Goal: Transaction & Acquisition: Purchase product/service

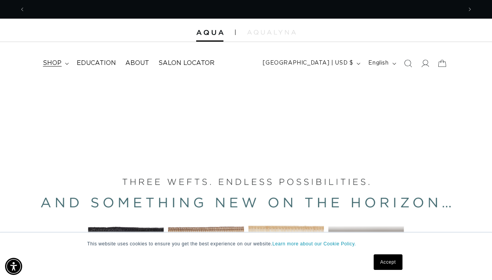
scroll to position [0, 874]
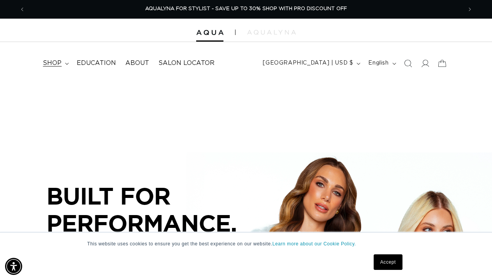
click at [66, 63] on icon at bounding box center [67, 64] width 4 height 2
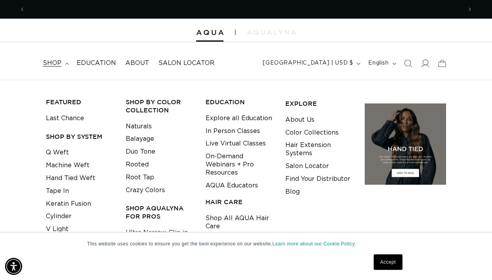
scroll to position [0, 0]
click at [423, 63] on icon at bounding box center [425, 63] width 8 height 8
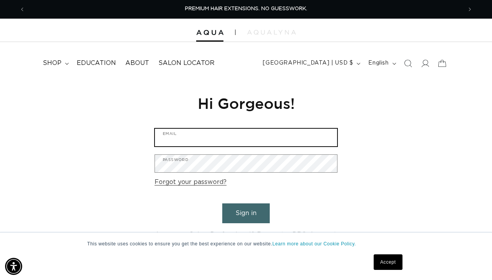
type input "contact@amaryllisbeautycompany.com"
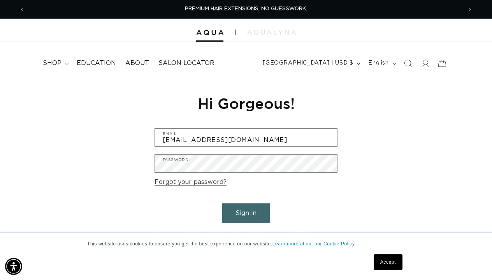
click at [255, 207] on button "Sign in" at bounding box center [245, 214] width 47 height 20
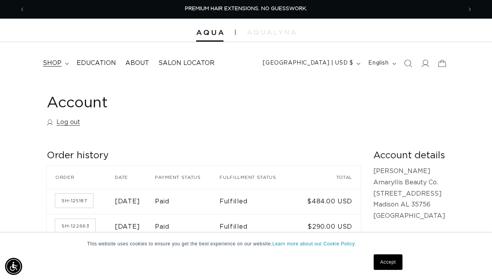
click at [64, 63] on summary "shop" at bounding box center [55, 63] width 34 height 18
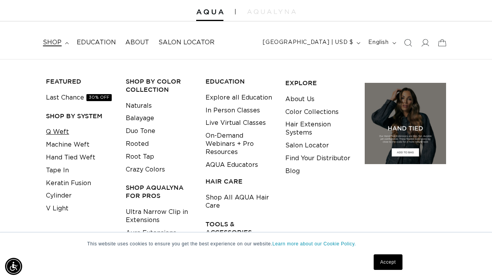
scroll to position [23, 0]
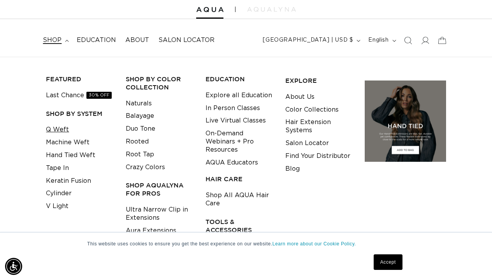
click at [61, 128] on link "Q Weft" at bounding box center [57, 129] width 23 height 13
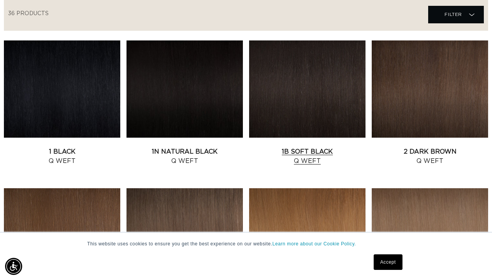
click at [305, 147] on link "1B Soft Black Q Weft" at bounding box center [307, 156] width 116 height 19
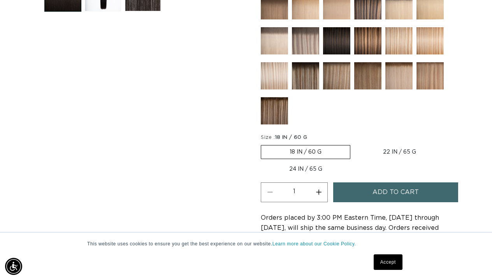
scroll to position [369, 0]
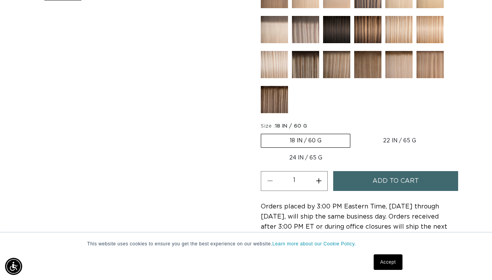
click at [325, 153] on label "24 IN / 65 G Variant sold out or unavailable" at bounding box center [306, 157] width 90 height 13
click at [448, 133] on input "24 IN / 65 G Variant sold out or unavailable" at bounding box center [448, 132] width 0 height 0
radio input "true"
